Goal: Task Accomplishment & Management: Manage account settings

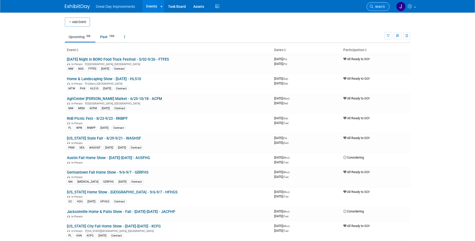
click at [381, 7] on span "Search" at bounding box center [379, 7] width 12 height 4
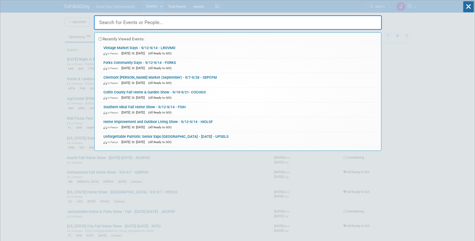
paste input "POCORN"
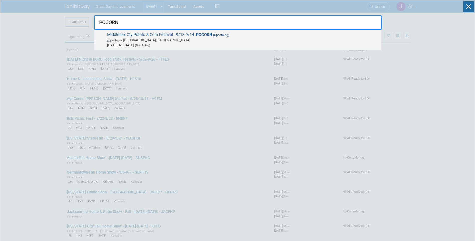
type input "POCORN"
click at [236, 37] on span "Middlesex Cty Potato & Corn Festival - 9/13-9/14 - POCORN (Upcoming) In-Person …" at bounding box center [242, 39] width 273 height 15
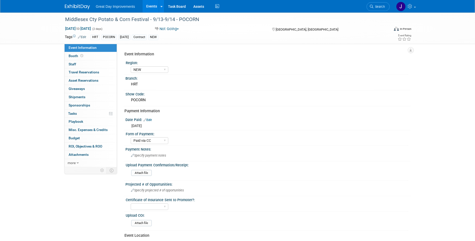
select select "NEW"
select select "Paid via CC"
click at [174, 29] on button "Not Going" at bounding box center [167, 28] width 28 height 5
click at [174, 64] on link "All Ready to GO!" at bounding box center [174, 65] width 42 height 7
click at [82, 19] on div "Middlesex Cty Potato & Corn Festival - 9/13-9/14 - POCORN" at bounding box center [222, 19] width 319 height 9
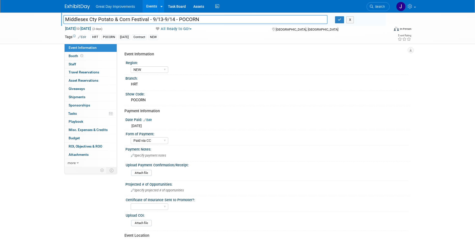
click at [82, 19] on input "Middlesex Cty Potato & Corn Festival - 9/13-9/14 - POCORN" at bounding box center [195, 19] width 264 height 9
type input "Middlesex City Potato & Corn Festival - 9/13-9/14 - POCORN"
click at [34, 64] on div "Middlesex Cty Potato & Corn Festival - 9/13-9/14 - POCORN Middlesex City Potato…" at bounding box center [237, 191] width 475 height 356
drag, startPoint x: 152, startPoint y: 16, endPoint x: 65, endPoint y: 16, distance: 87.1
click at [65, 16] on input "Middlesex City Potato & Corn Festival - 9/13-9/14 - POCORN" at bounding box center [195, 19] width 264 height 9
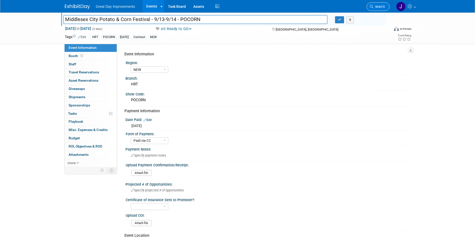
click at [370, 5] on icon at bounding box center [372, 7] width 4 height 4
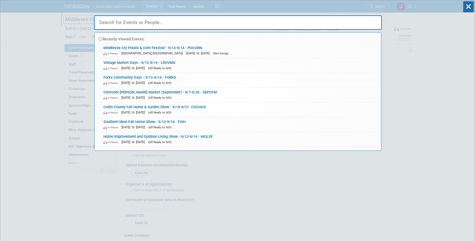
paste input "LROVMD"
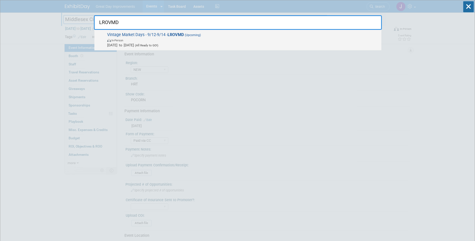
type input "LROVMD"
click at [160, 35] on span "Vintage Market Days - 9/12-9/14 - LROVMD (Upcoming) In-Person Sep 12, 2025 to S…" at bounding box center [242, 39] width 273 height 15
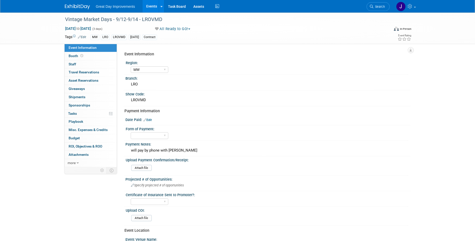
select select "MW"
click at [168, 20] on div "Vintage Market Days - 9/12-9/14 - LROVMD" at bounding box center [222, 19] width 319 height 9
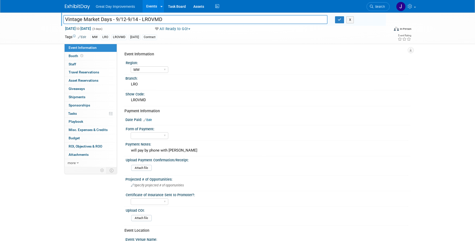
click at [168, 20] on input "Vintage Market Days - 9/12-9/14 - LROVMD" at bounding box center [195, 19] width 264 height 9
